Goal: Feedback & Contribution: Submit feedback/report problem

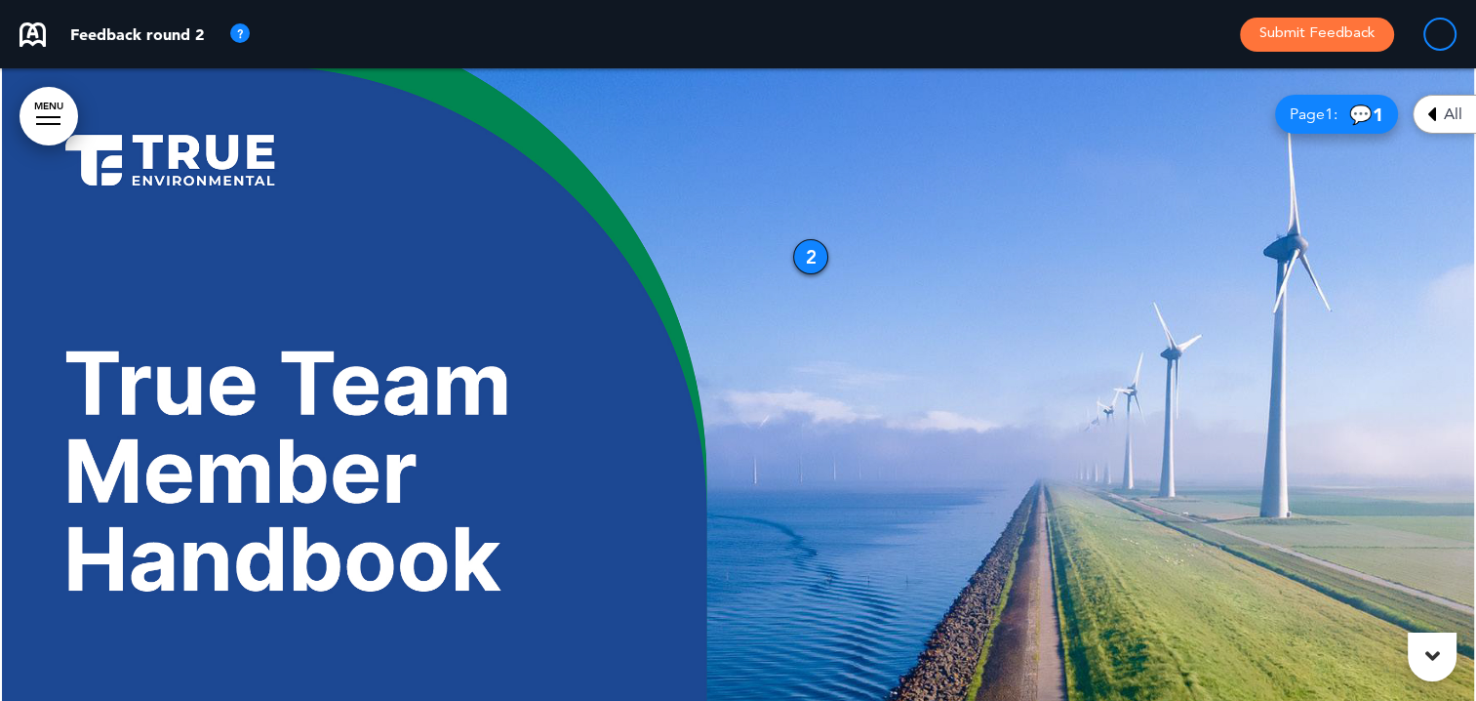
click at [1308, 114] on span "Page 1 :" at bounding box center [1314, 114] width 48 height 16
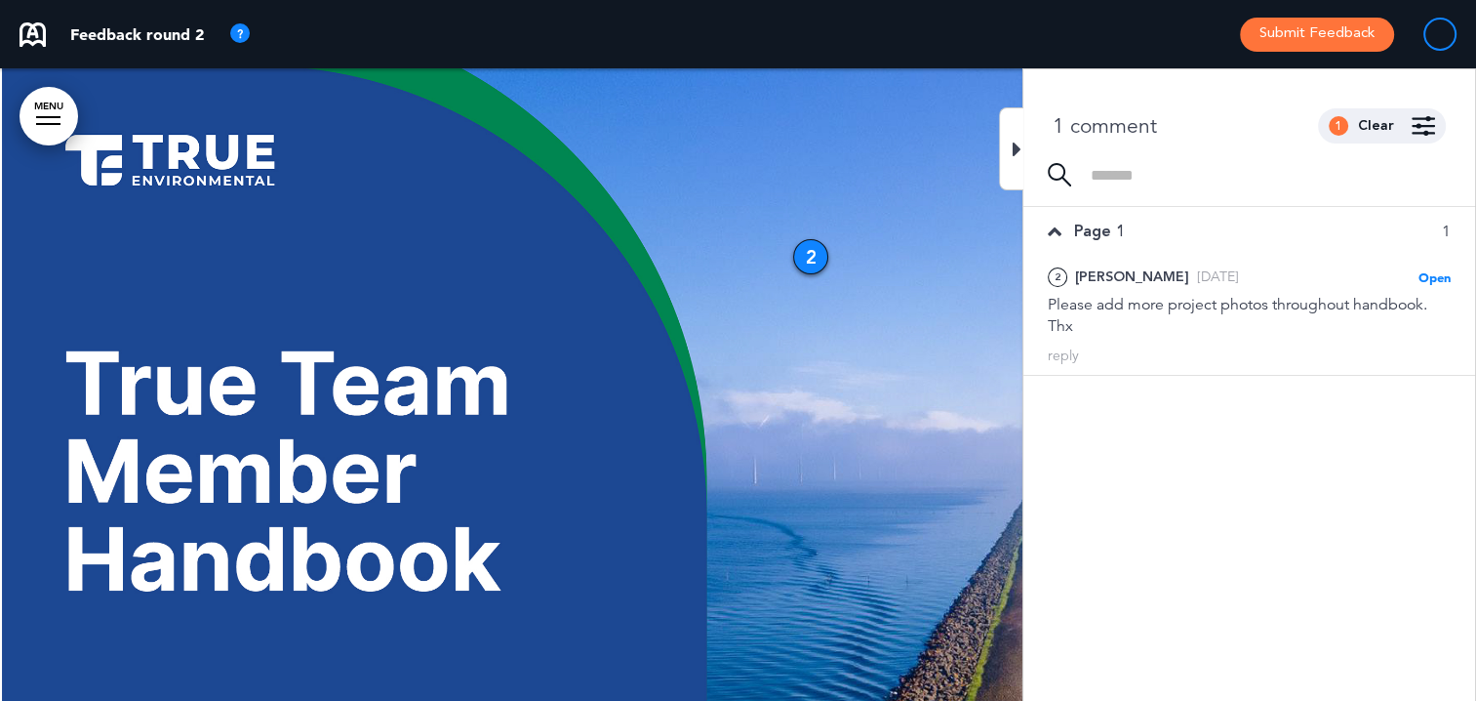
click at [918, 359] on div at bounding box center [738, 419] width 1476 height 703
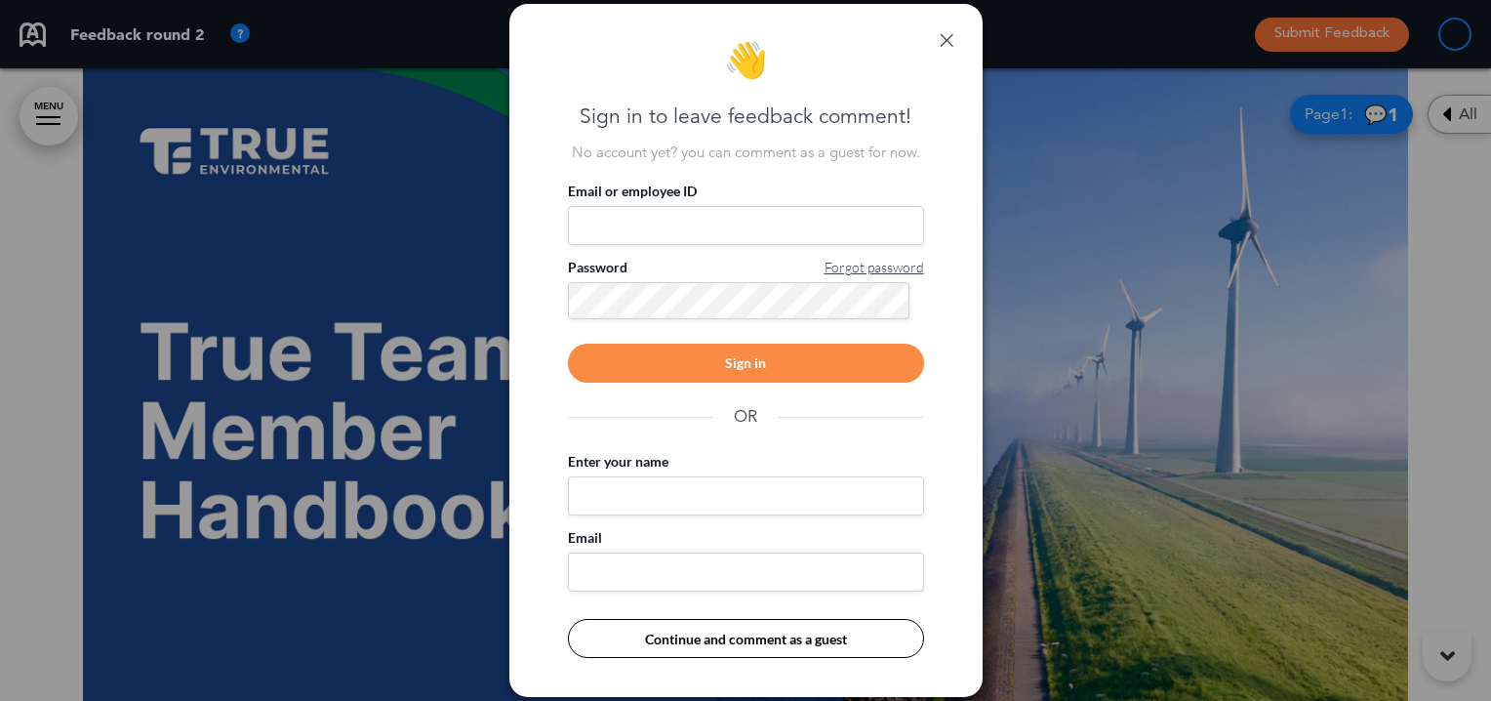
click at [947, 35] on link at bounding box center [947, 40] width 14 height 14
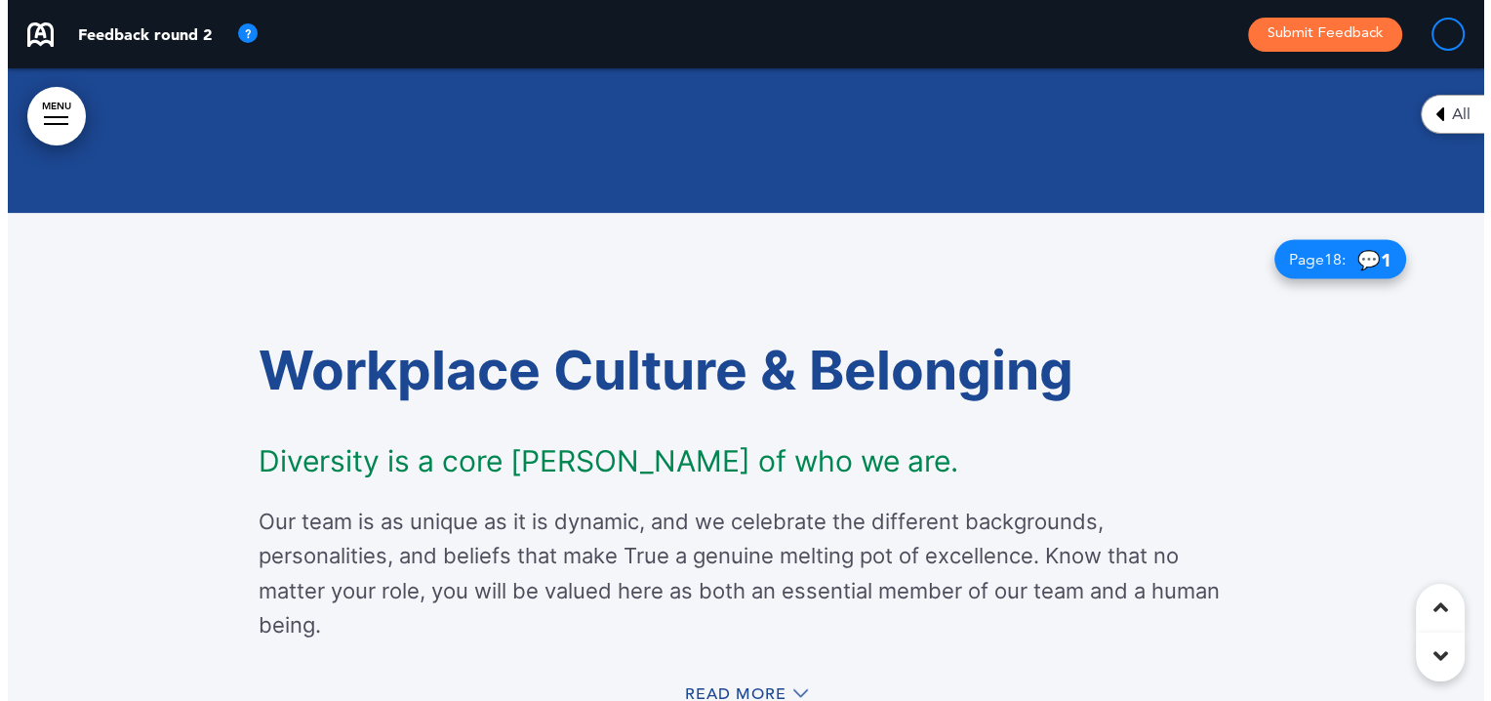
scroll to position [11124, 0]
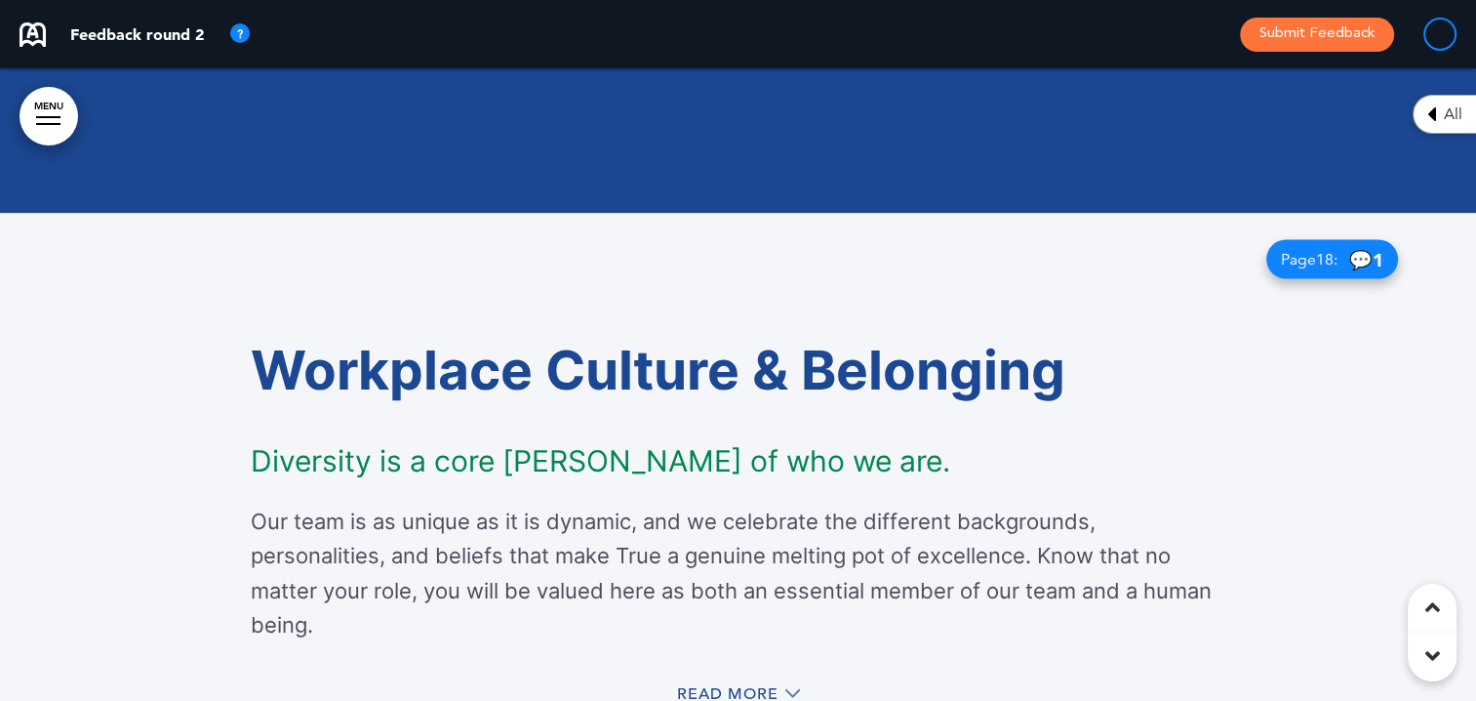
click at [1294, 262] on span "Page 18 :" at bounding box center [1309, 260] width 57 height 16
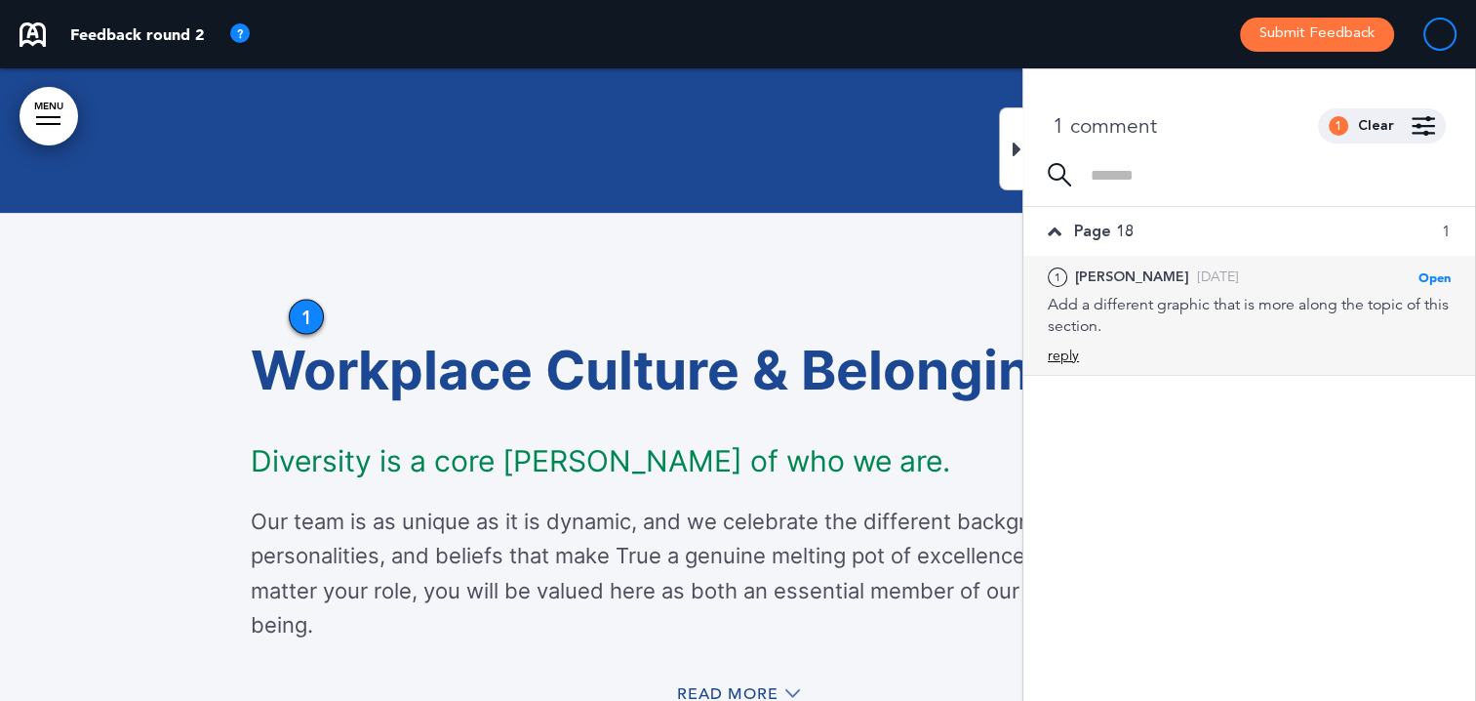
click at [1067, 354] on div "reply" at bounding box center [1063, 355] width 31 height 19
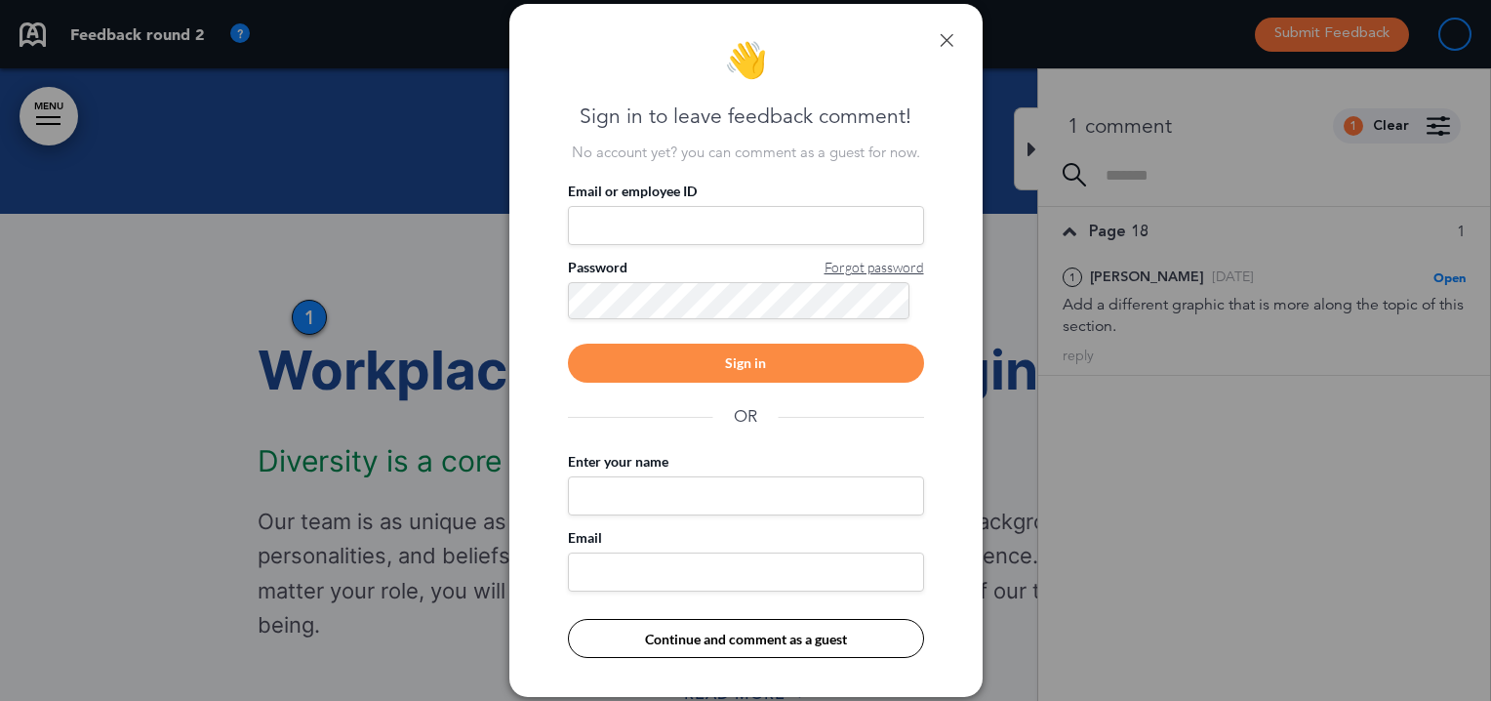
click at [723, 219] on input "Email or employee ID" at bounding box center [746, 225] width 356 height 39
click at [952, 37] on link at bounding box center [947, 40] width 14 height 14
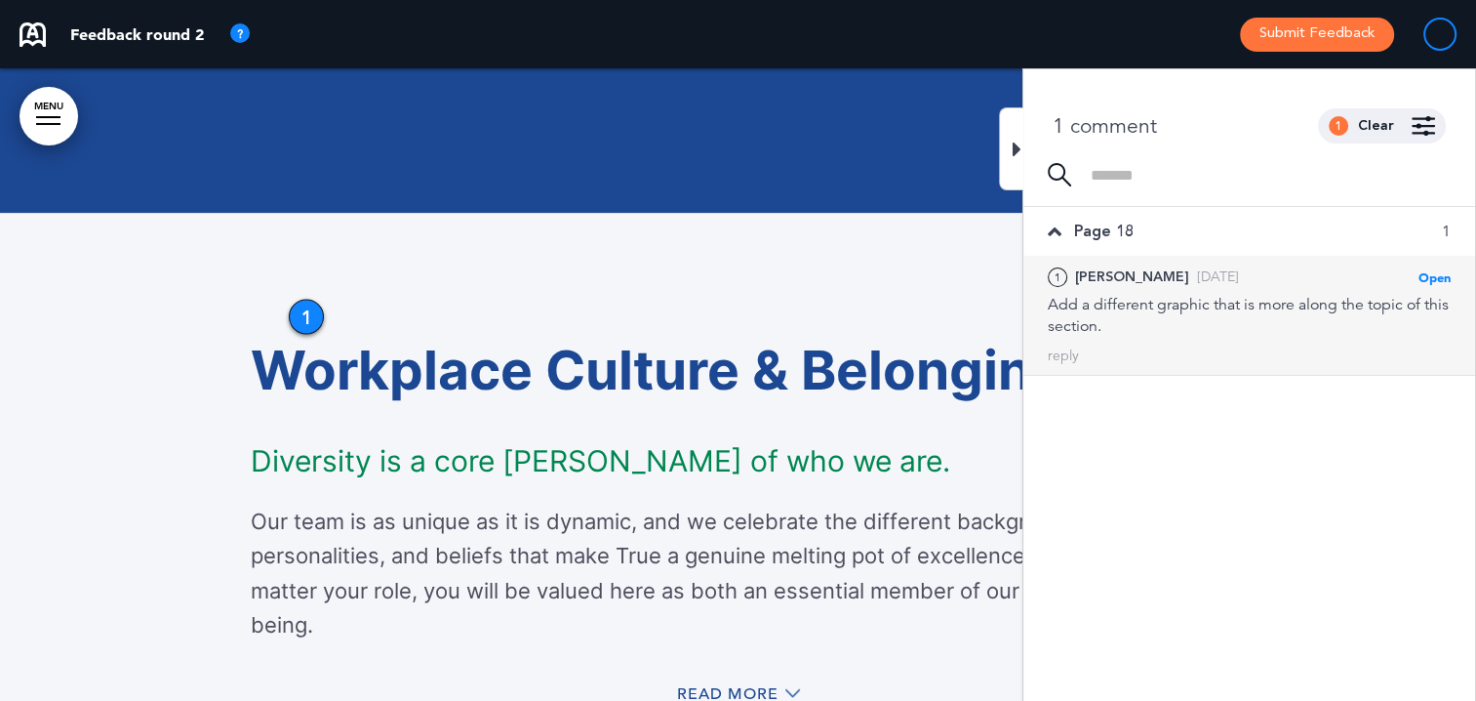
click at [1260, 301] on div "Add a different graphic that is more along the topic of this section." at bounding box center [1249, 315] width 403 height 43
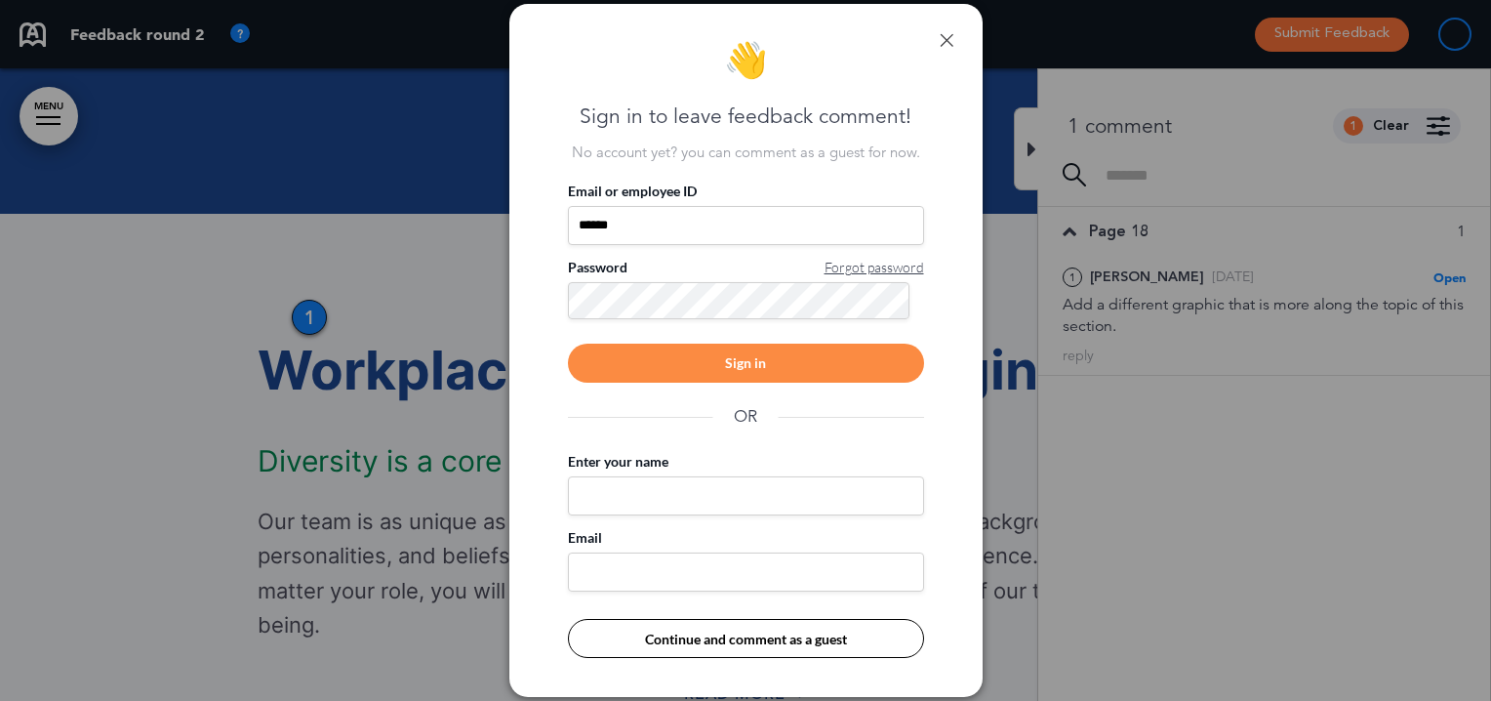
click at [640, 230] on input "******" at bounding box center [746, 225] width 356 height 39
type input "**********"
click at [693, 351] on div "Sign in" at bounding box center [746, 362] width 356 height 39
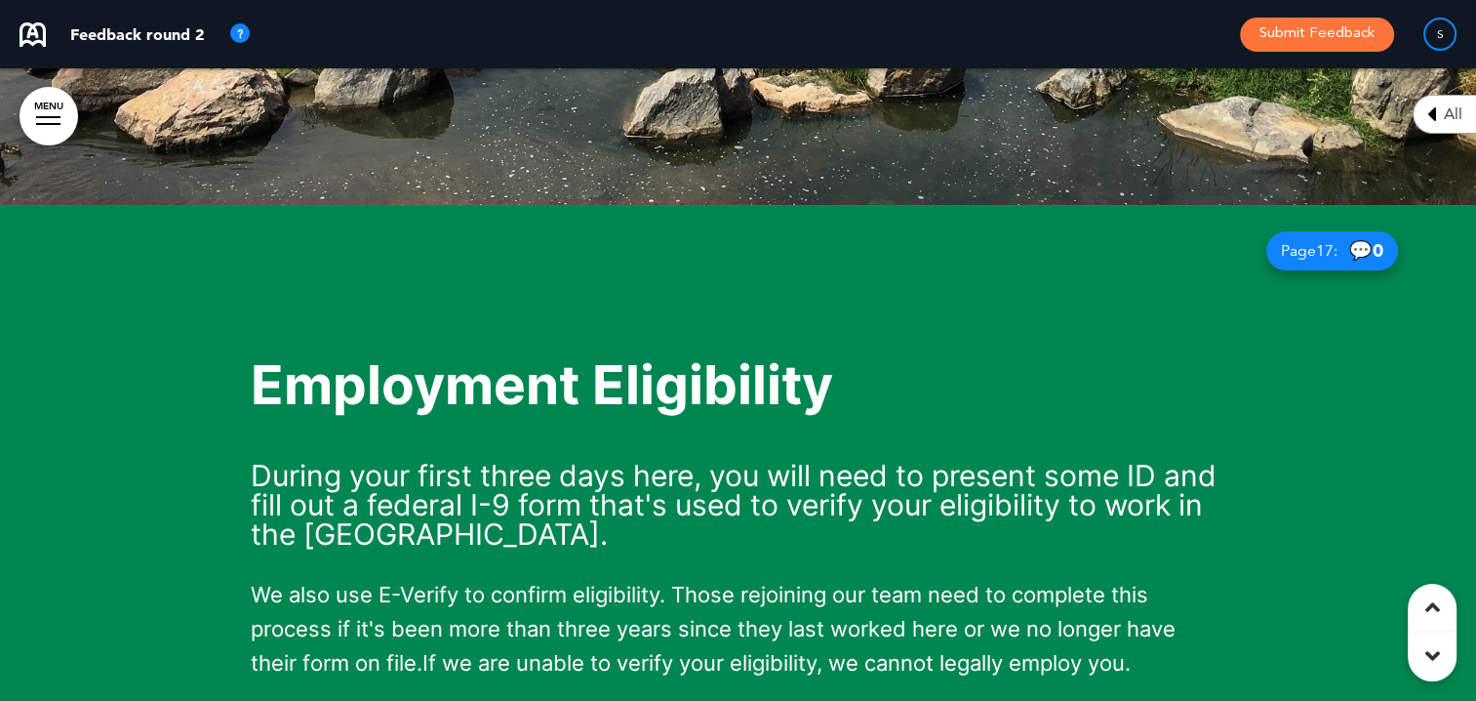
click at [1290, 248] on span "Page 17 :" at bounding box center [1309, 251] width 57 height 16
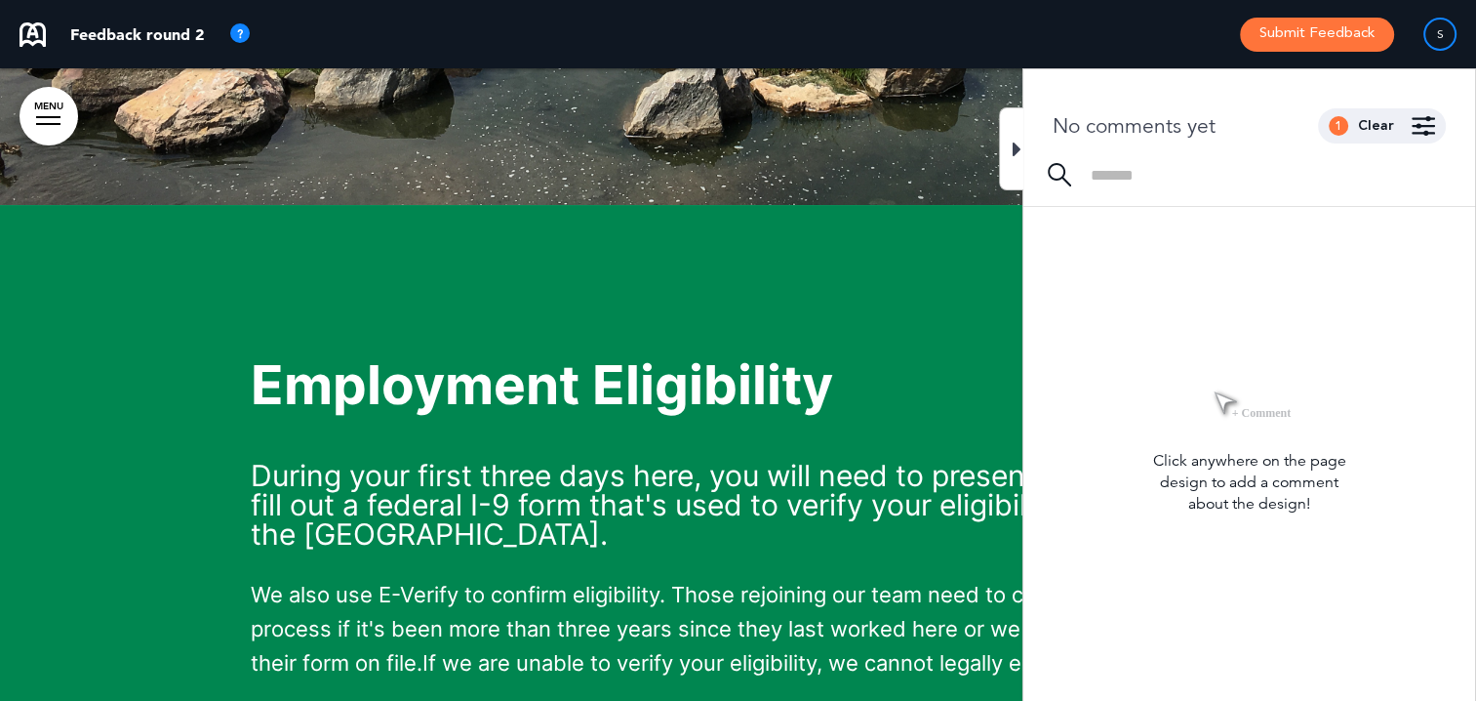
click at [1013, 144] on icon at bounding box center [1017, 149] width 9 height 23
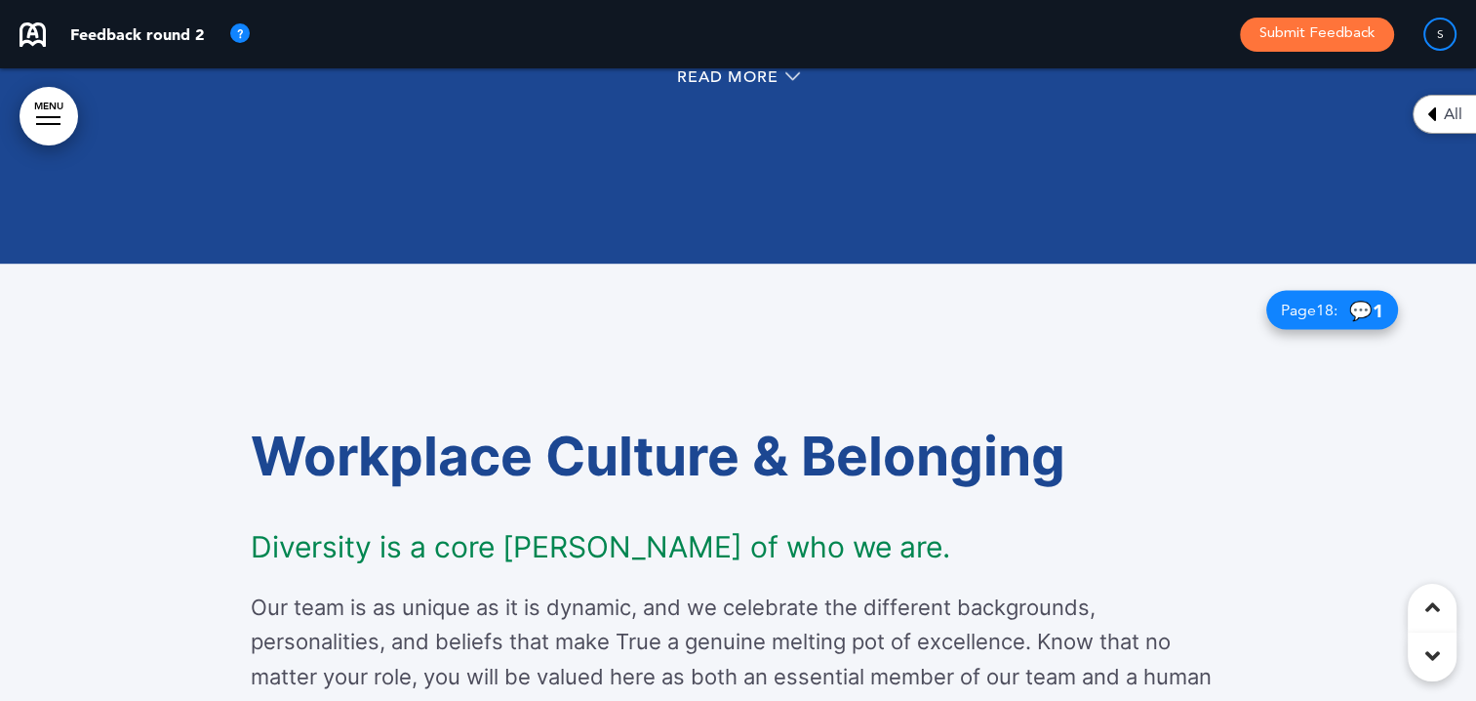
scroll to position [11710, 0]
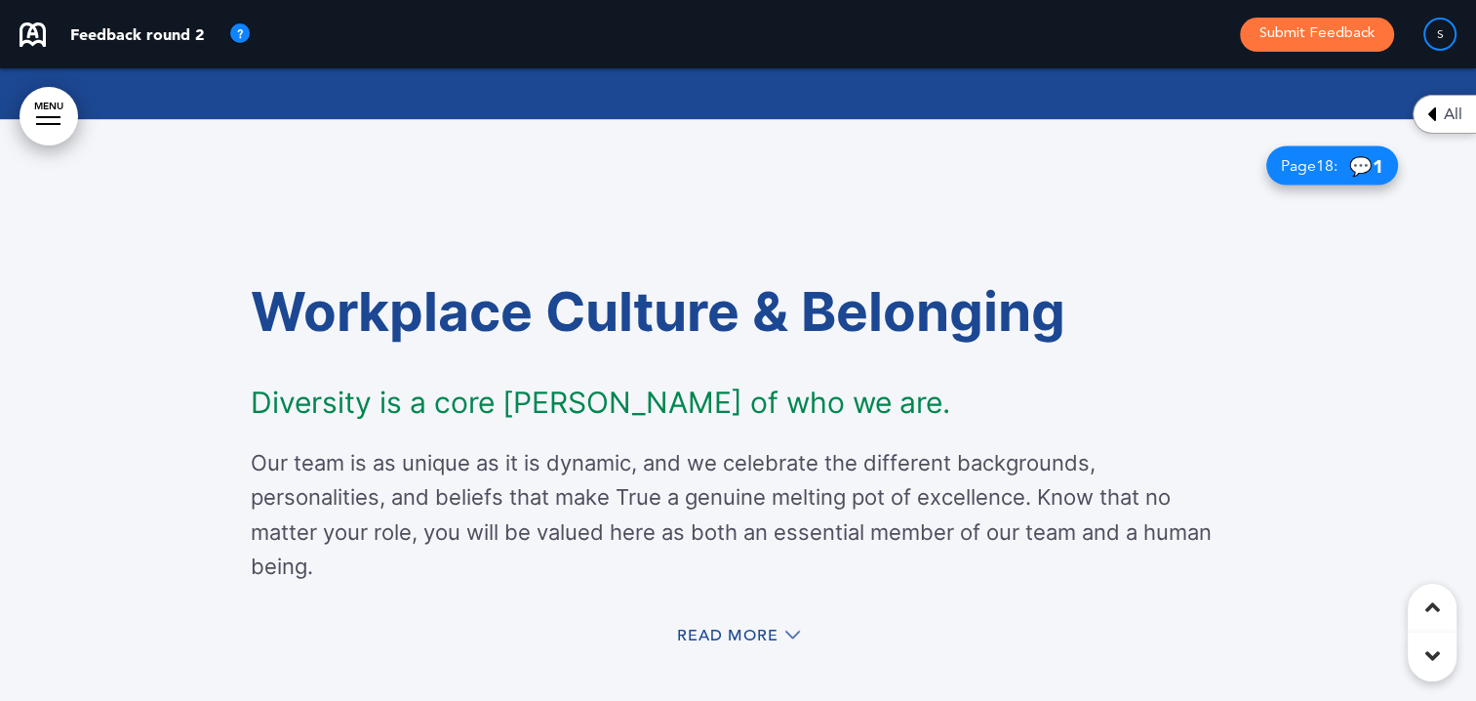
click at [1281, 166] on span "Page 18 :" at bounding box center [1309, 166] width 57 height 16
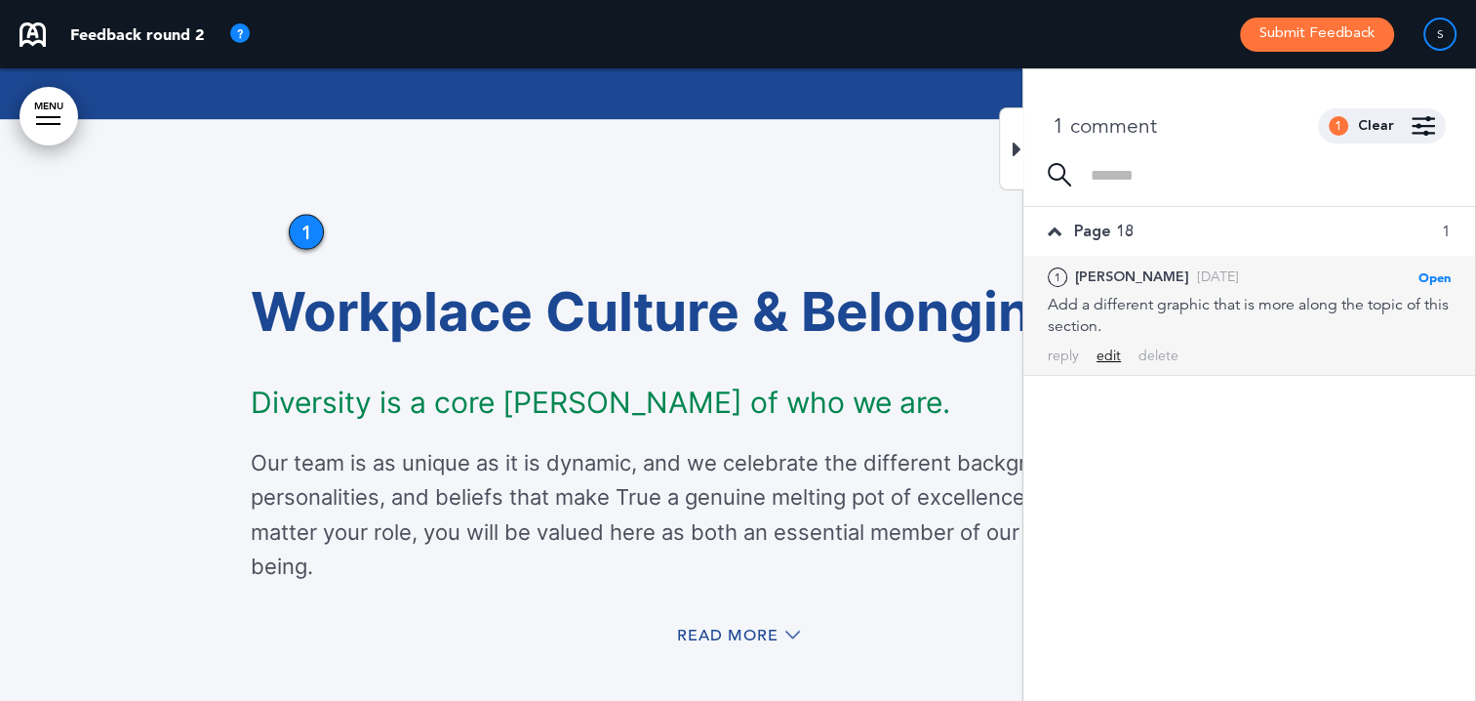
click at [1107, 347] on div "edit" at bounding box center [1109, 355] width 24 height 19
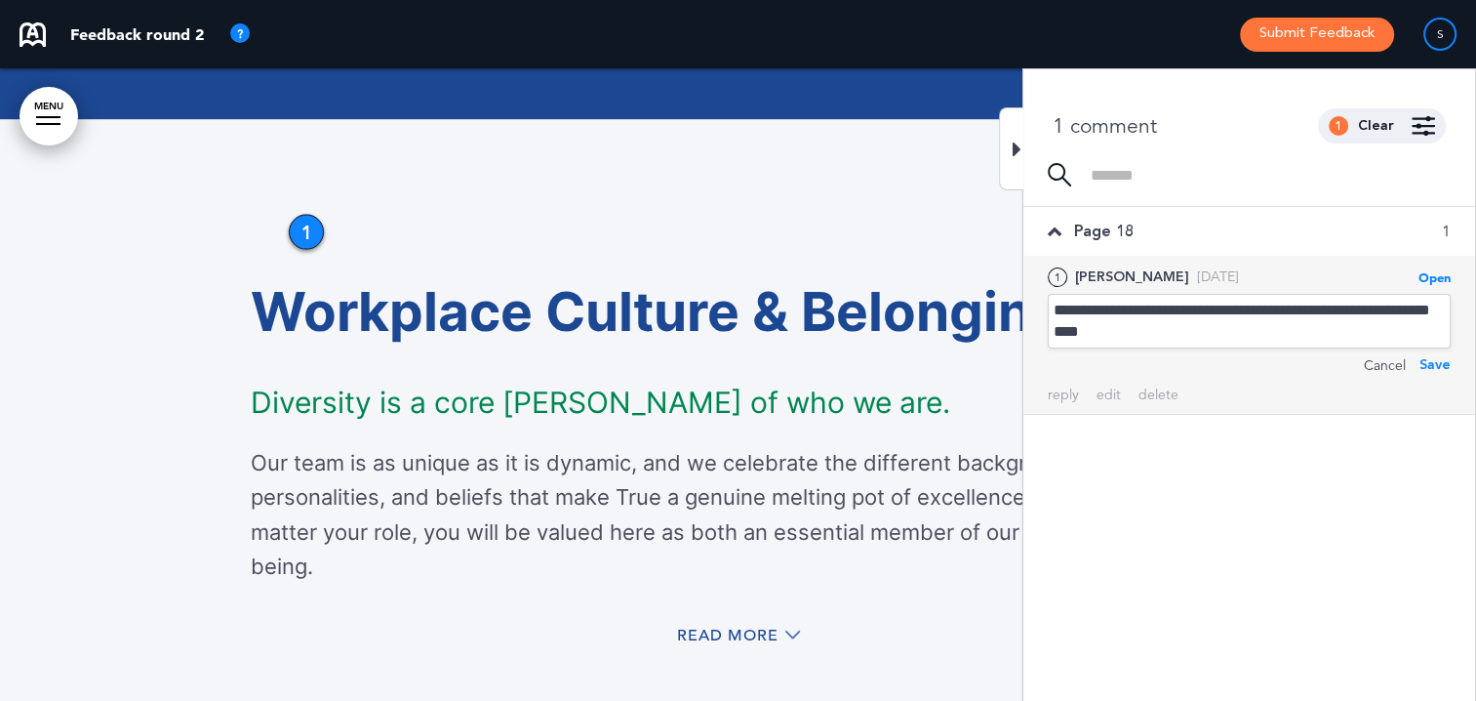
click at [1168, 328] on div "**********" at bounding box center [1249, 321] width 403 height 55
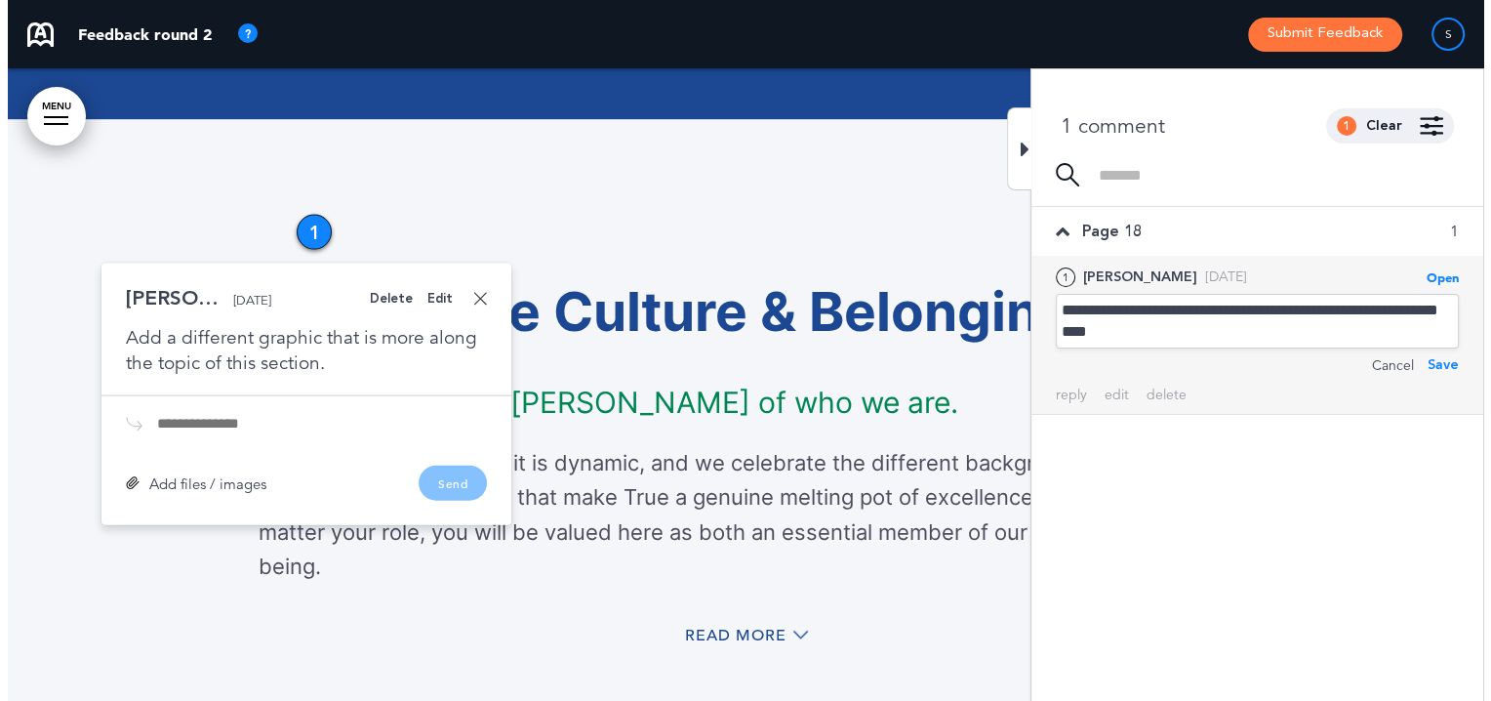
scroll to position [11760, 0]
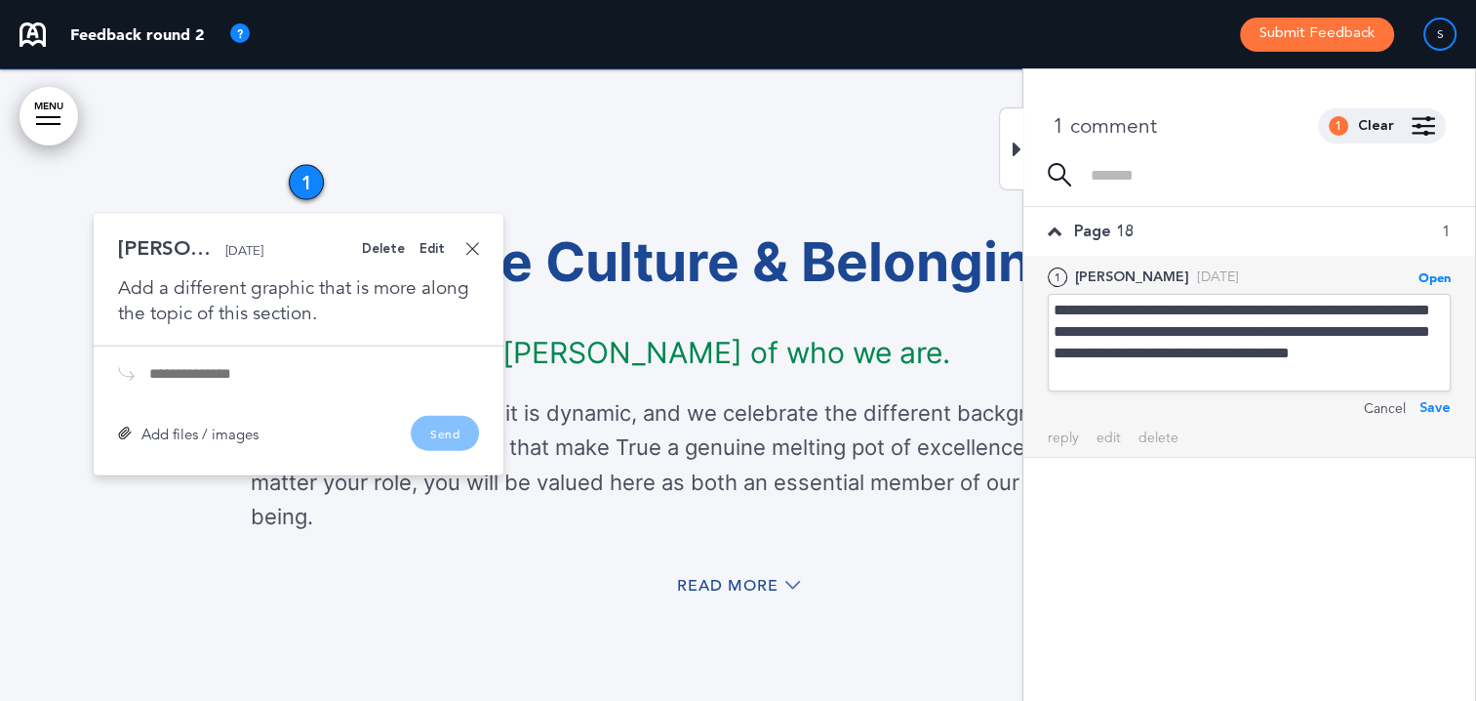
click at [1442, 407] on div "Save" at bounding box center [1435, 407] width 31 height 21
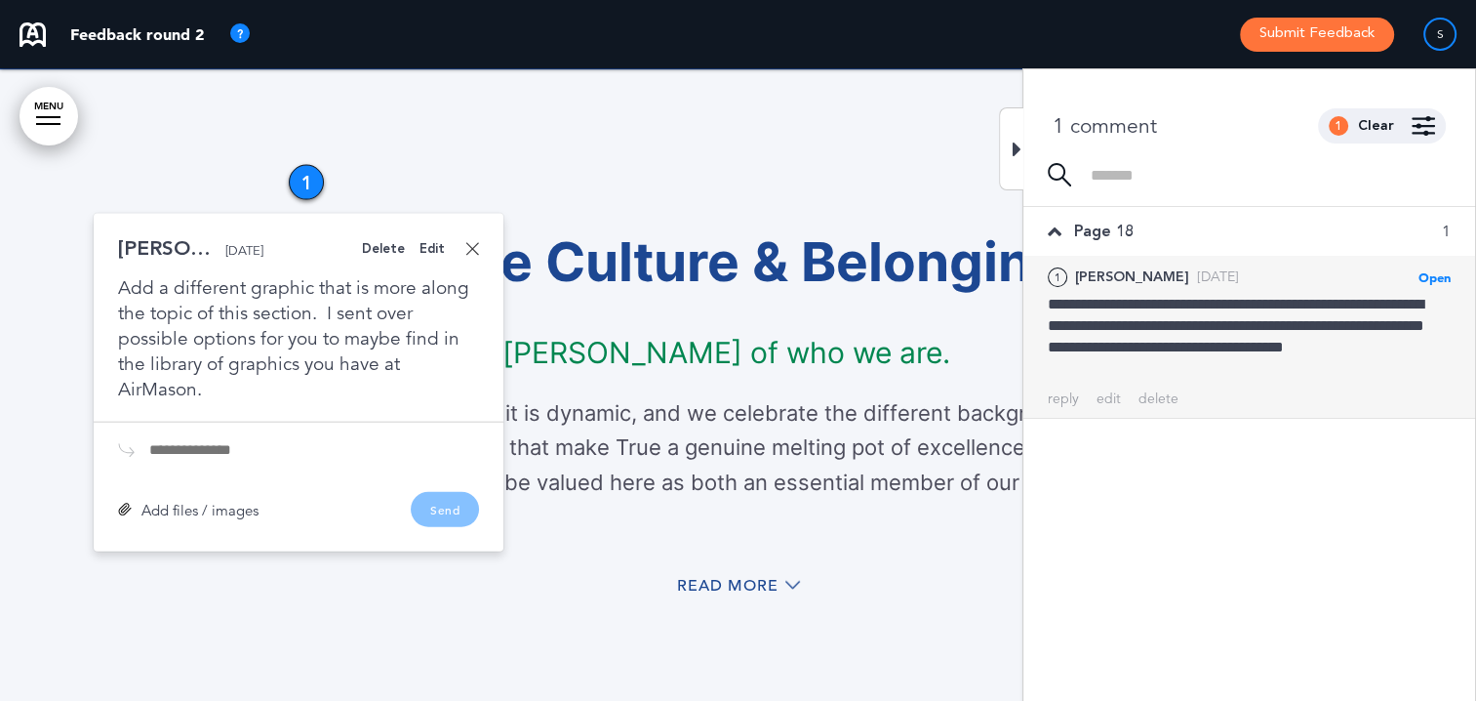
click at [477, 252] on link at bounding box center [472, 249] width 14 height 14
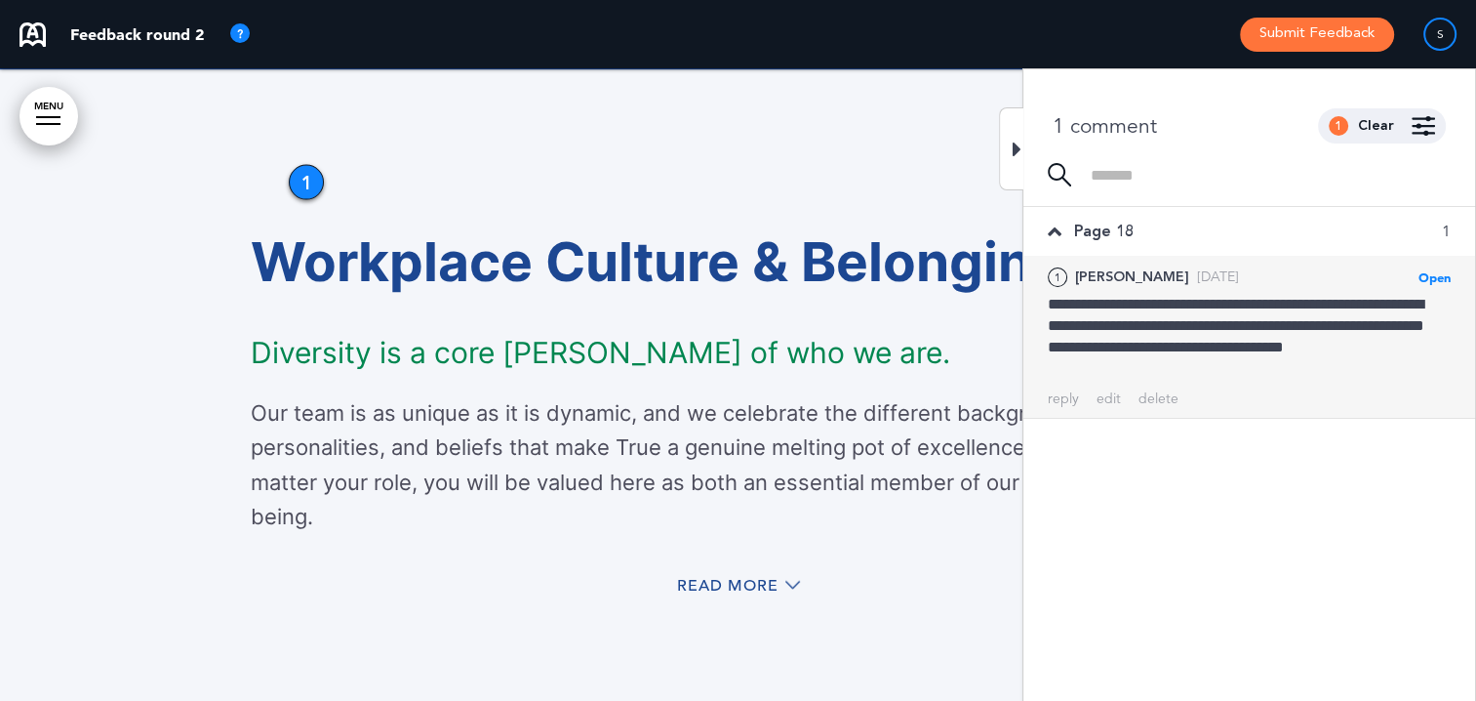
click at [1351, 26] on button "Submit Feedback" at bounding box center [1317, 35] width 154 height 34
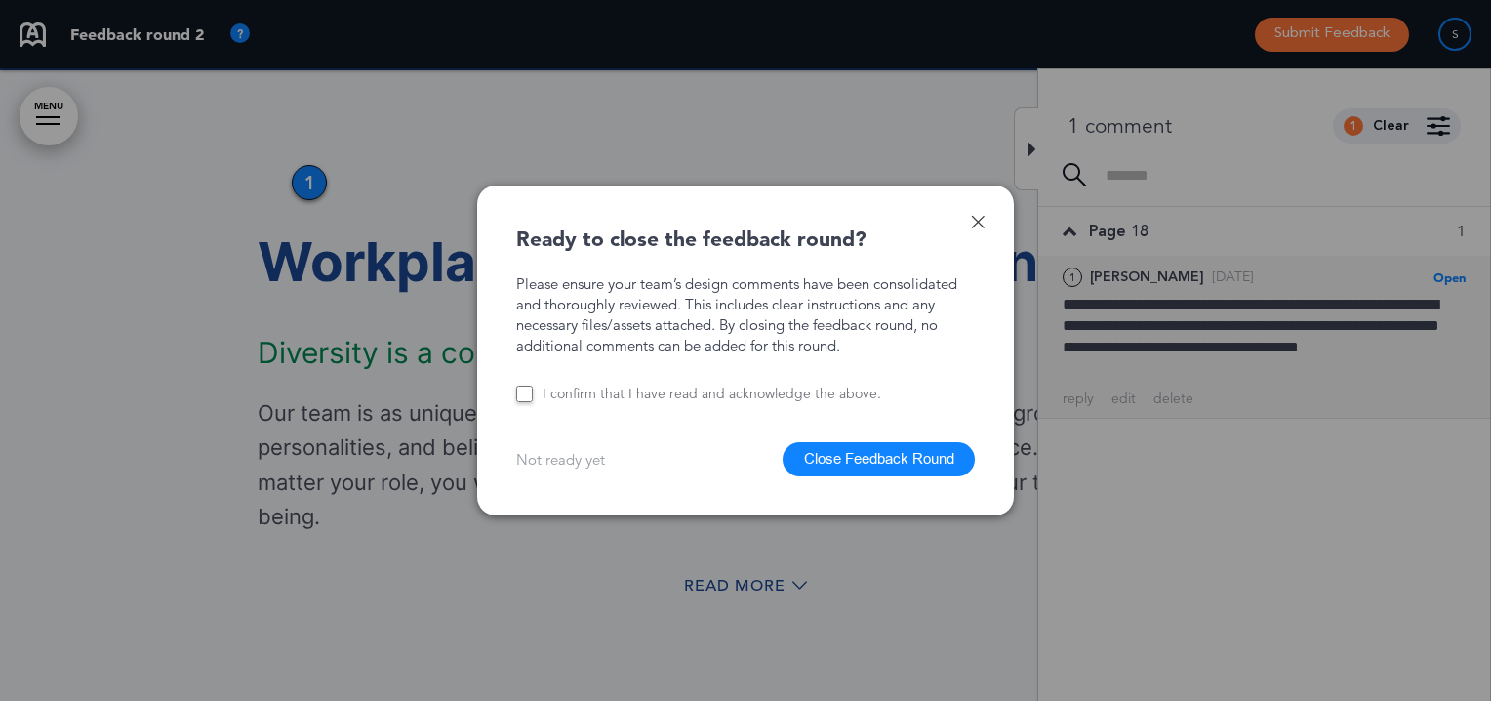
click at [812, 457] on button "Close Feedback Round" at bounding box center [879, 459] width 192 height 34
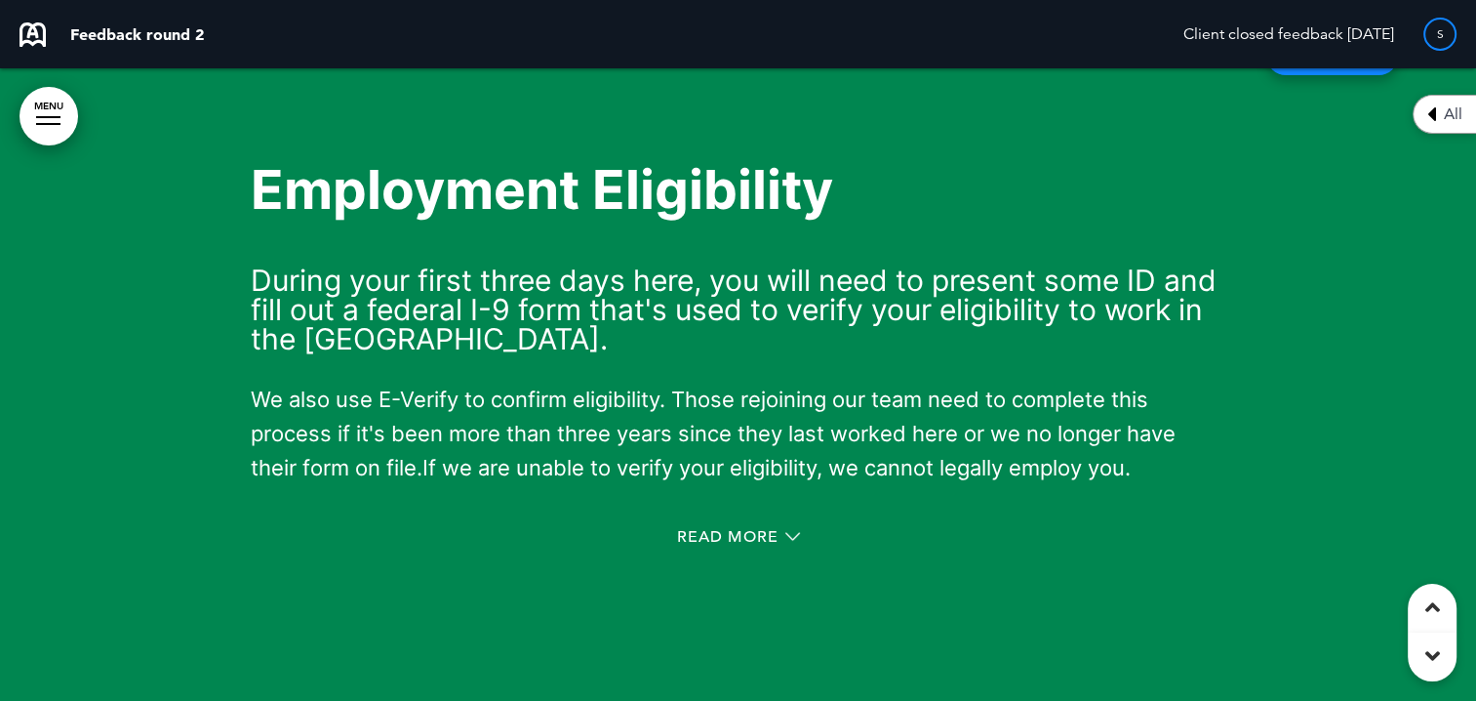
scroll to position [14946, 0]
